Goal: Check status: Check status

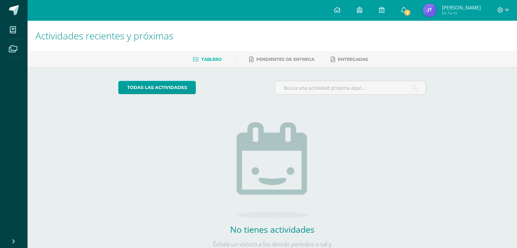
click at [424, 13] on img at bounding box center [430, 10] width 14 height 14
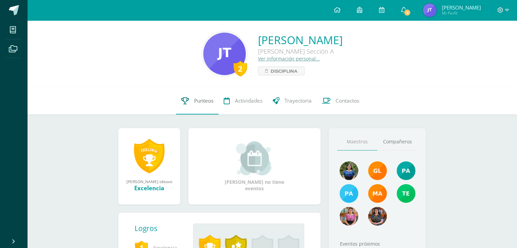
click at [196, 102] on span "Punteos" at bounding box center [203, 100] width 19 height 7
